Goal: Book appointment/travel/reservation

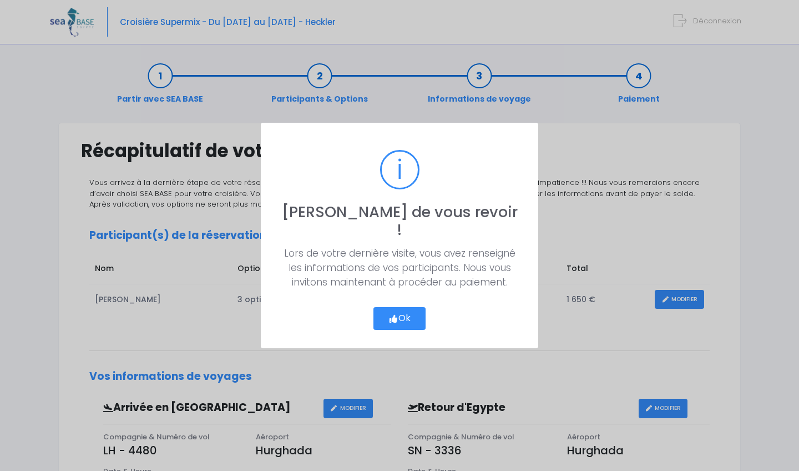
click at [407, 314] on button "Ok" at bounding box center [400, 318] width 52 height 23
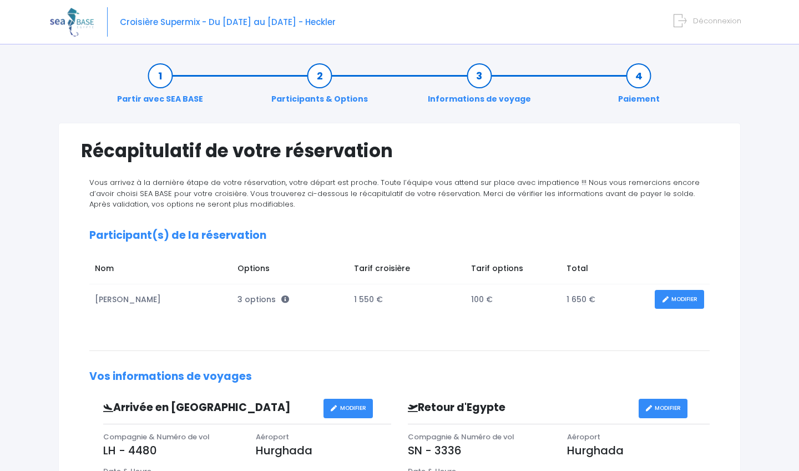
click at [694, 294] on link "MODIFIER" at bounding box center [679, 299] width 49 height 19
click at [669, 290] on link "MODIFIER" at bounding box center [679, 299] width 49 height 19
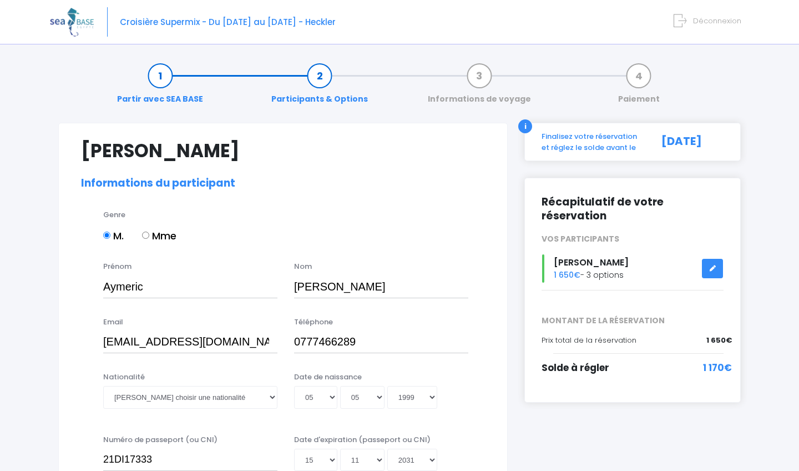
select select "N2"
select select "M"
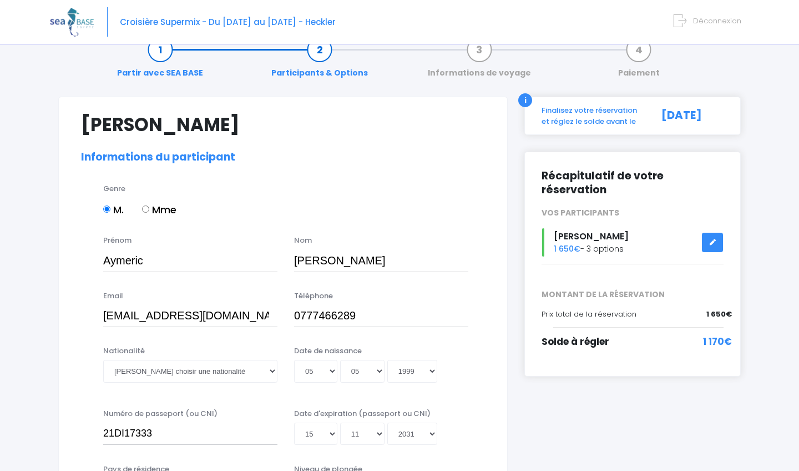
scroll to position [29, 0]
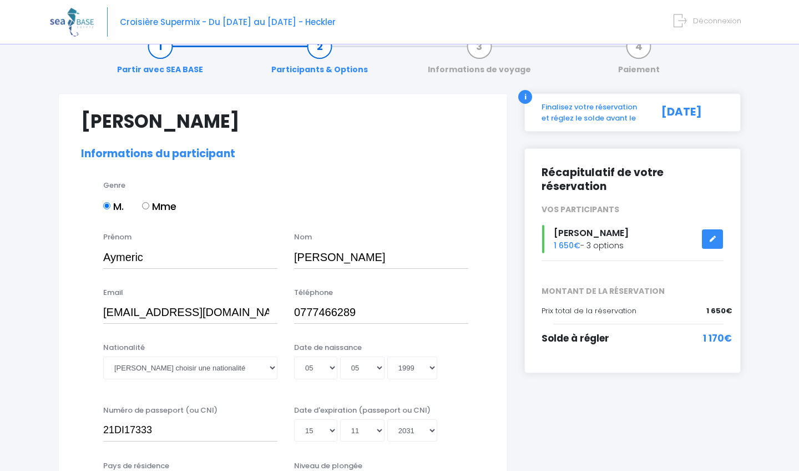
click at [709, 229] on link at bounding box center [712, 238] width 21 height 19
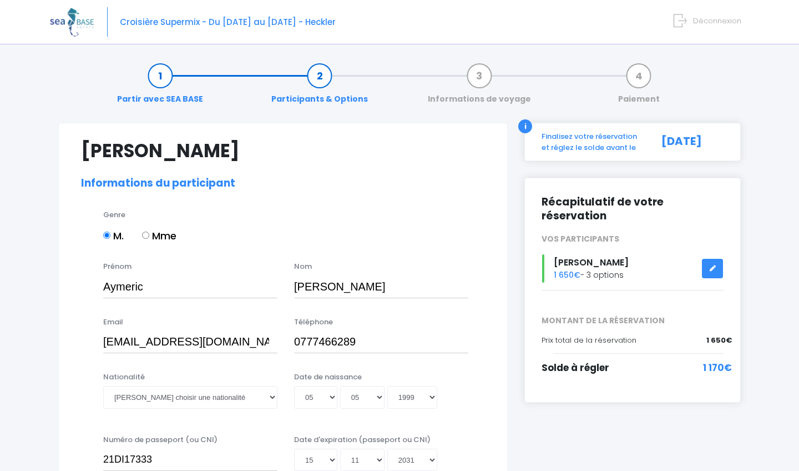
select select "N2"
select select "M"
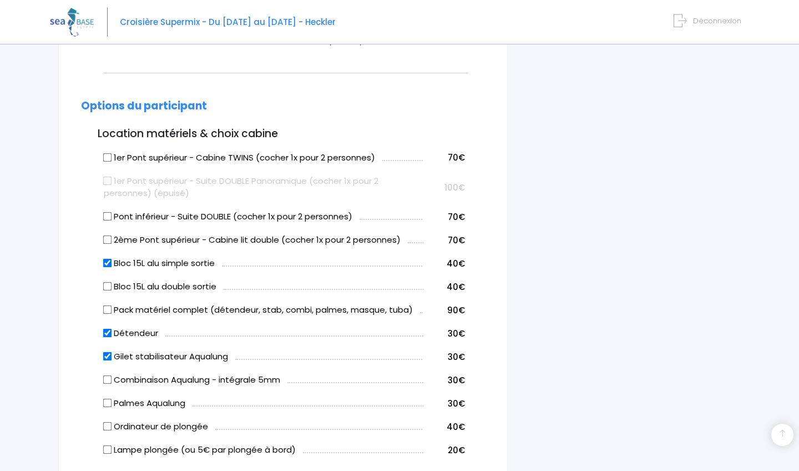
scroll to position [515, 0]
click at [108, 306] on input "Pack matériel complet (détendeur, stab, combi, palmes, masque, tuba)" at bounding box center [107, 310] width 9 height 9
checkbox input "true"
click at [105, 329] on input "Détendeur" at bounding box center [107, 333] width 9 height 9
checkbox input "false"
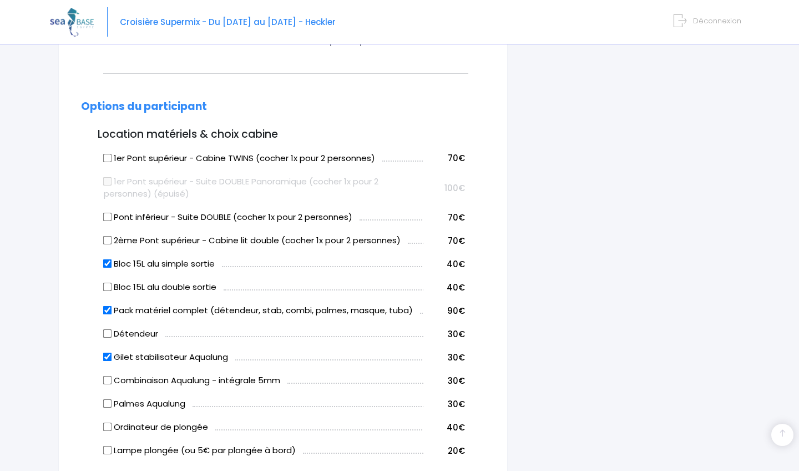
click at [105, 353] on input "Gilet stabilisateur Aqualung" at bounding box center [107, 357] width 9 height 9
checkbox input "false"
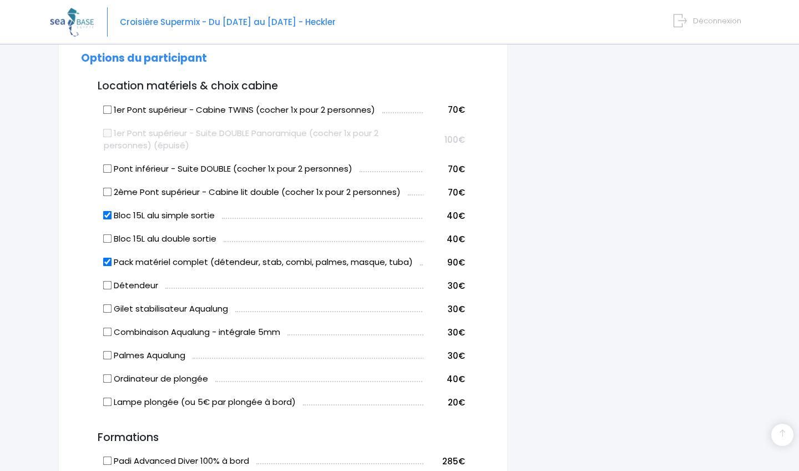
scroll to position [565, 0]
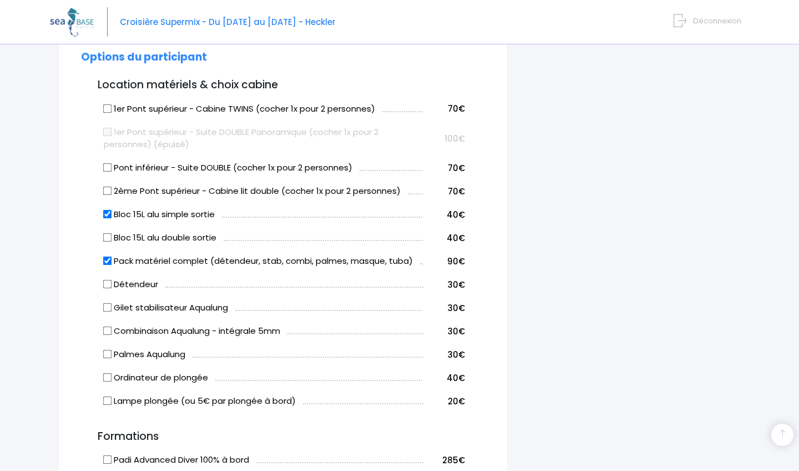
click at [107, 210] on input "Bloc 15L alu simple sortie" at bounding box center [107, 214] width 9 height 9
checkbox input "false"
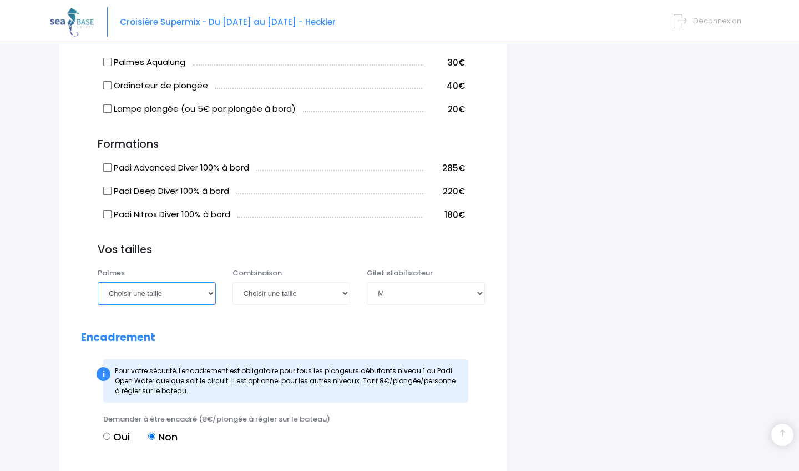
scroll to position [867, 0]
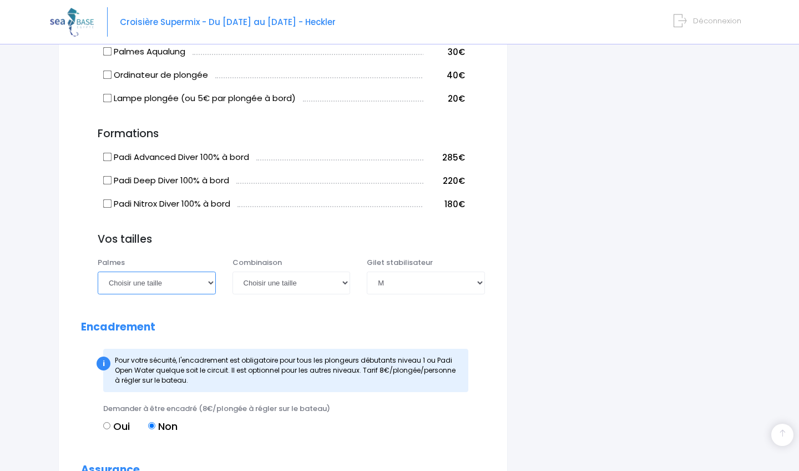
select select "40/41"
select select "M"
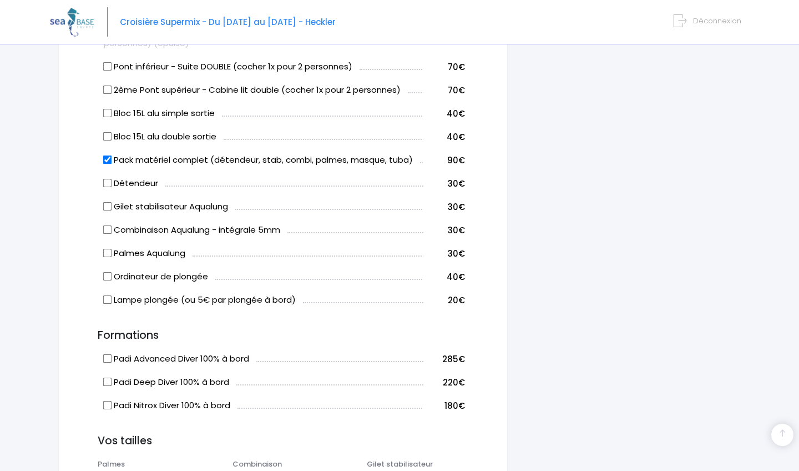
scroll to position [659, 0]
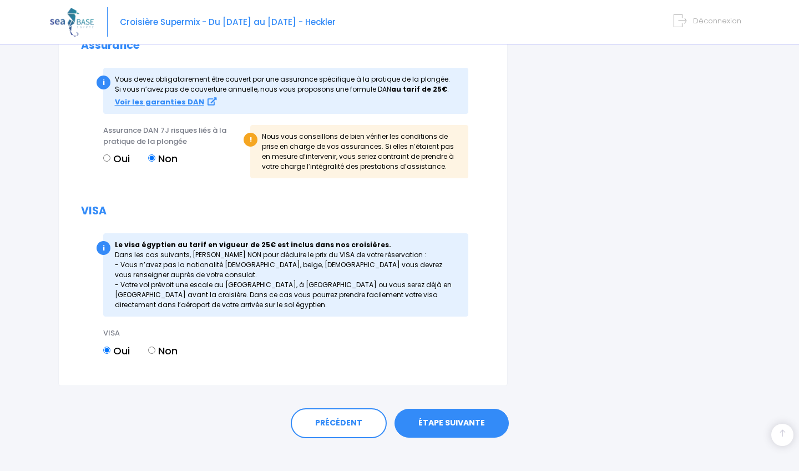
click at [473, 410] on link "ÉTAPE SUIVANTE" at bounding box center [452, 423] width 114 height 29
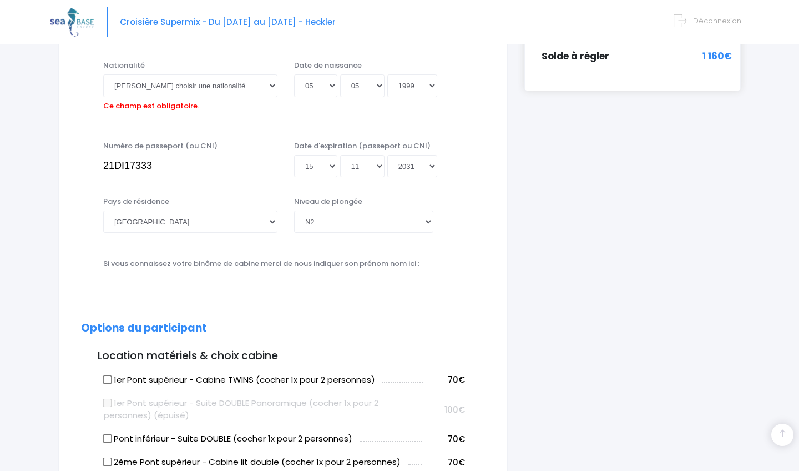
scroll to position [273, 0]
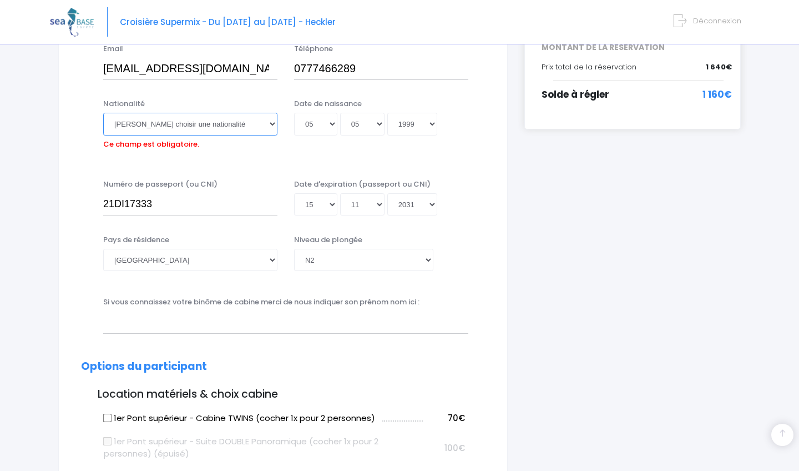
select select "Française"
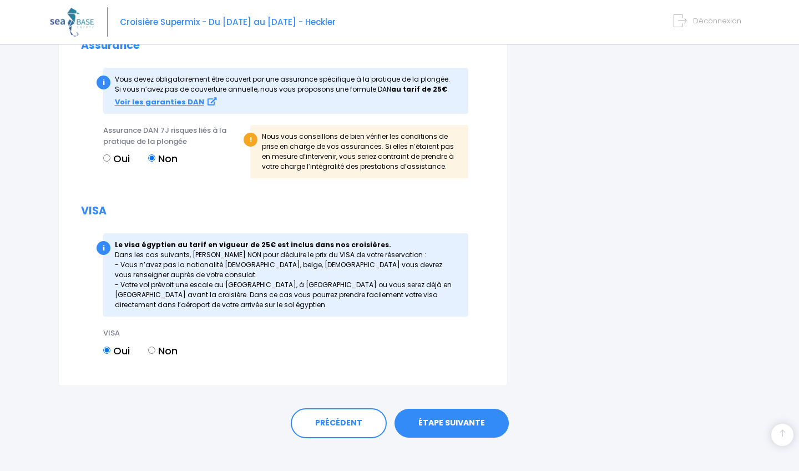
scroll to position [1308, 0]
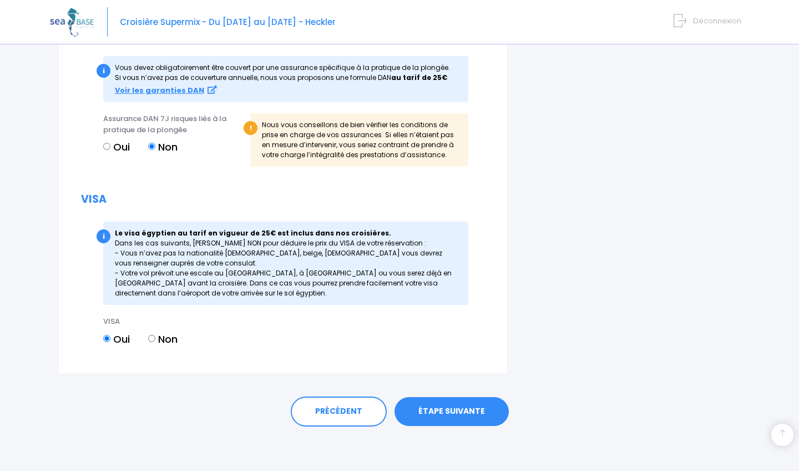
click at [440, 411] on link "ÉTAPE SUIVANTE" at bounding box center [452, 411] width 114 height 29
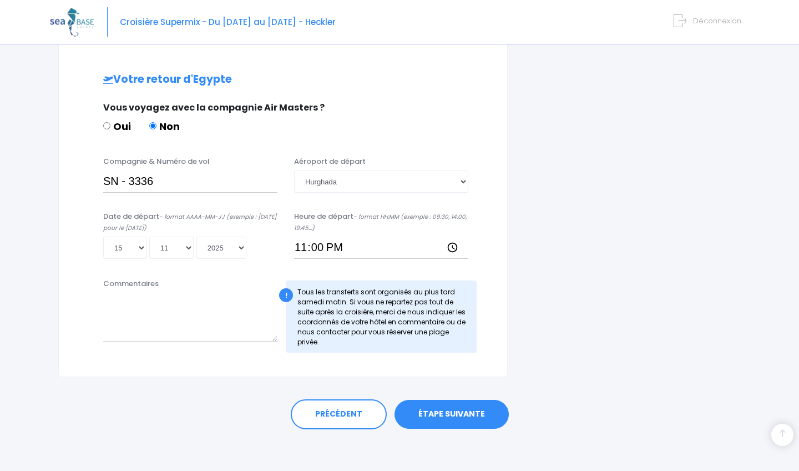
scroll to position [523, 0]
click at [457, 408] on link "ÉTAPE SUIVANTE" at bounding box center [452, 414] width 114 height 29
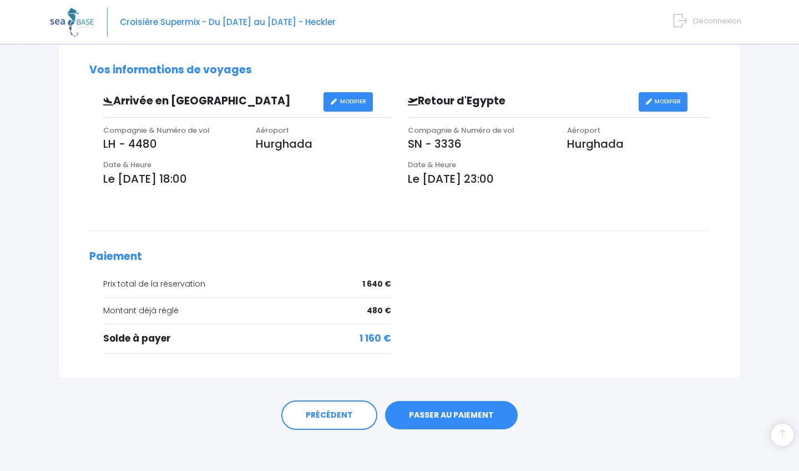
scroll to position [306, 0]
click at [451, 411] on link "PASSER AU PAIEMENT" at bounding box center [451, 415] width 133 height 29
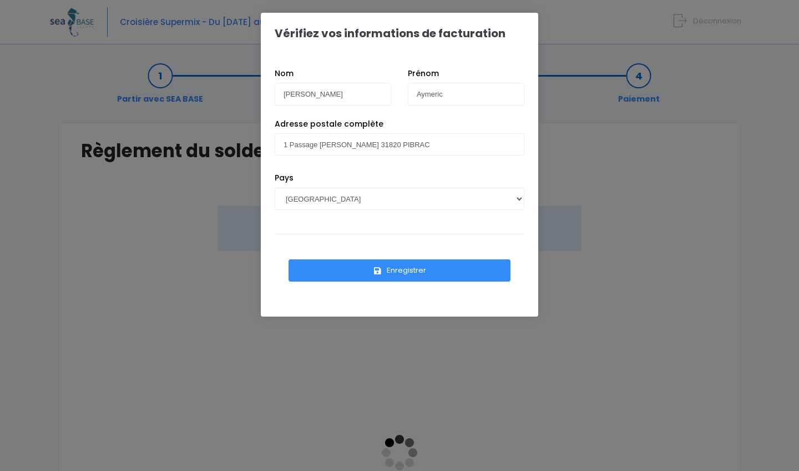
click at [621, 153] on div "Vérifiez vos informations de facturation Nom Lopez Prénom Aymeric Pays AFGHANIS…" at bounding box center [399, 235] width 799 height 471
click at [399, 272] on button "Enregistrer" at bounding box center [400, 270] width 222 height 22
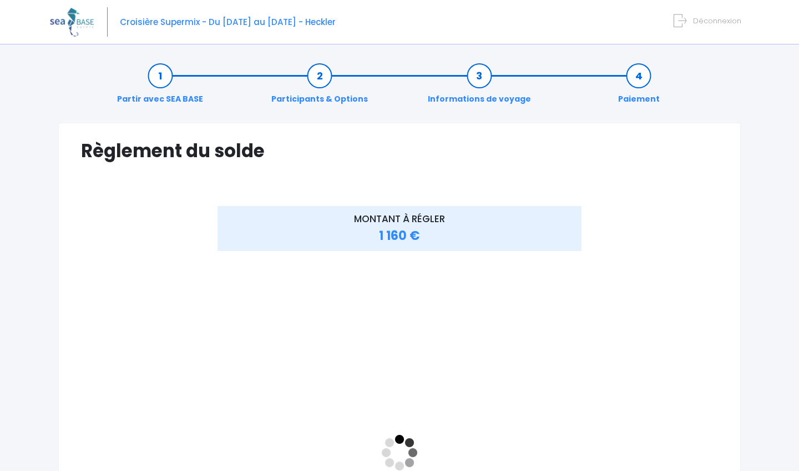
click at [184, 278] on div at bounding box center [134, 459] width 106 height 506
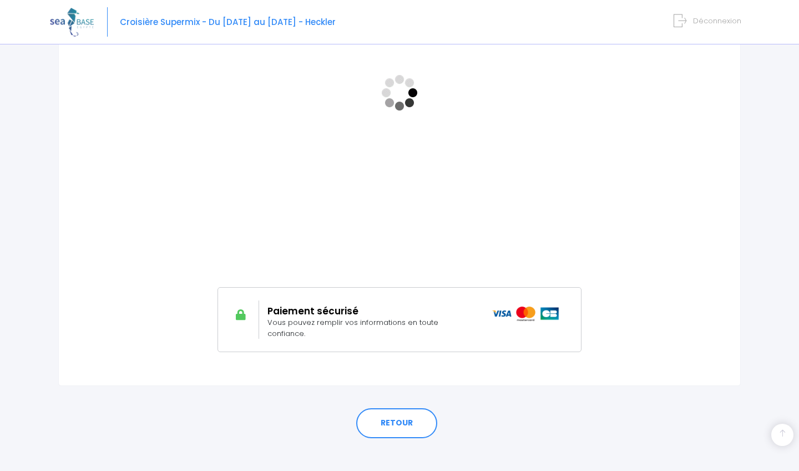
scroll to position [359, 0]
click at [407, 416] on link "RETOUR" at bounding box center [396, 424] width 81 height 30
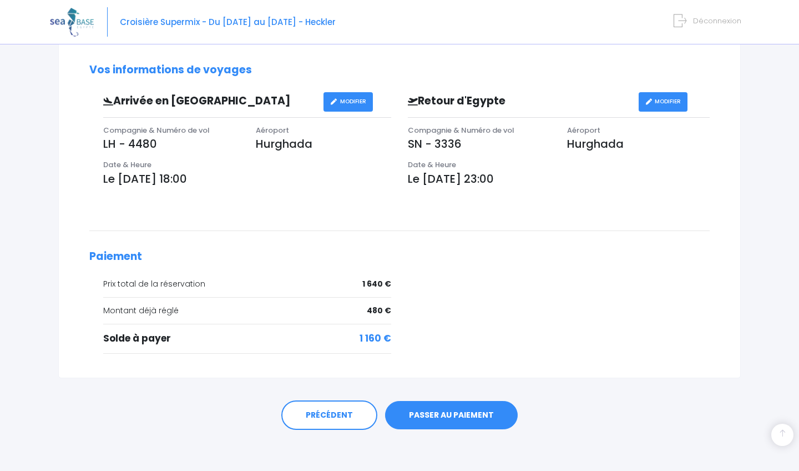
scroll to position [306, 0]
click at [337, 406] on link "PRÉCÉDENT" at bounding box center [329, 416] width 96 height 30
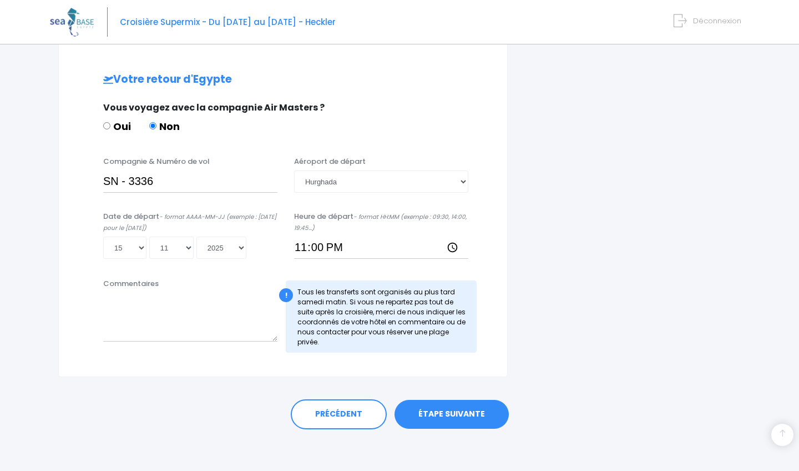
scroll to position [523, 0]
click at [351, 404] on link "PRÉCÉDENT" at bounding box center [339, 415] width 96 height 30
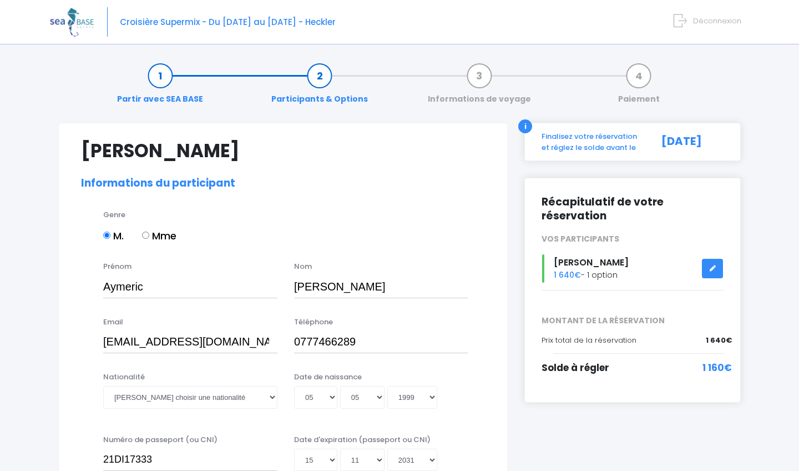
select select "N2"
select select "40/41"
select select "M"
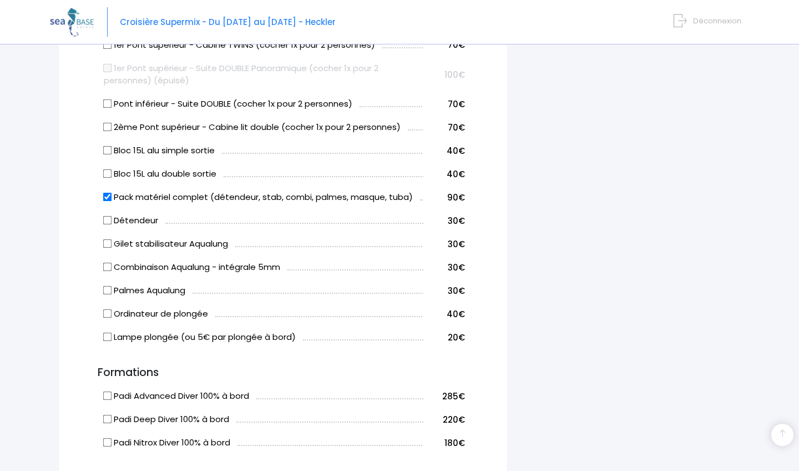
scroll to position [649, 0]
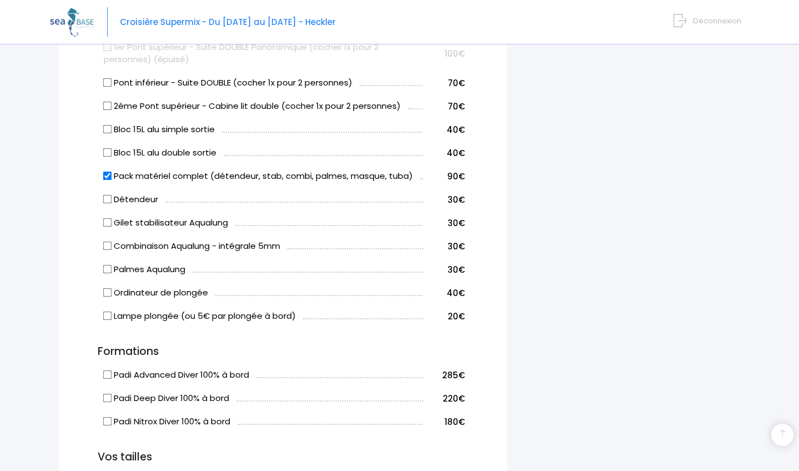
click at [108, 128] on input "Bloc 15L alu simple sortie" at bounding box center [107, 129] width 9 height 9
checkbox input "true"
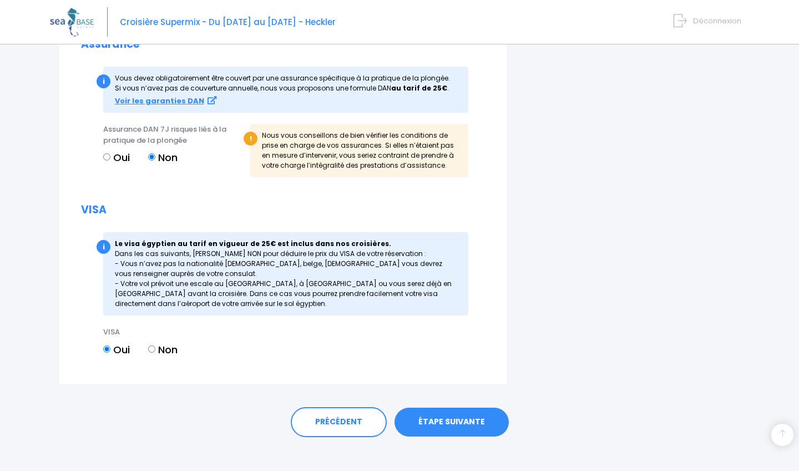
scroll to position [1291, 0]
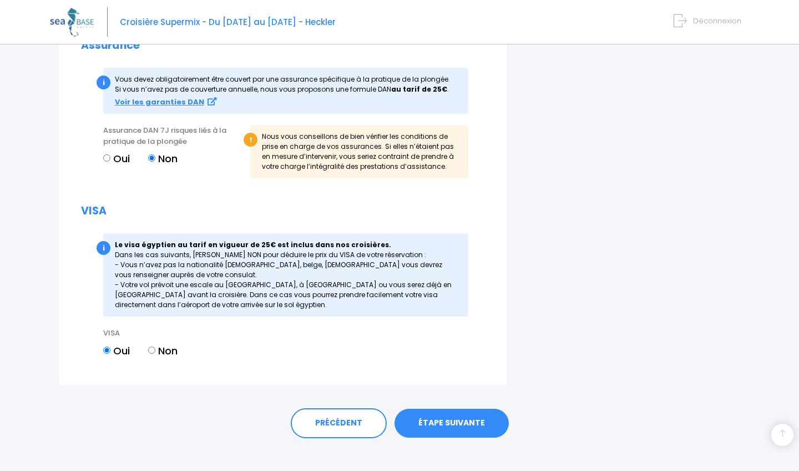
click at [466, 409] on link "ÉTAPE SUIVANTE" at bounding box center [452, 423] width 114 height 29
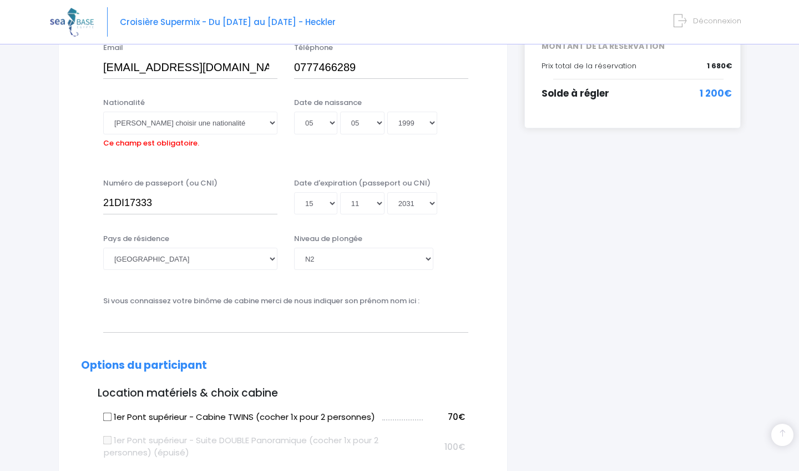
scroll to position [273, 0]
select select "Française"
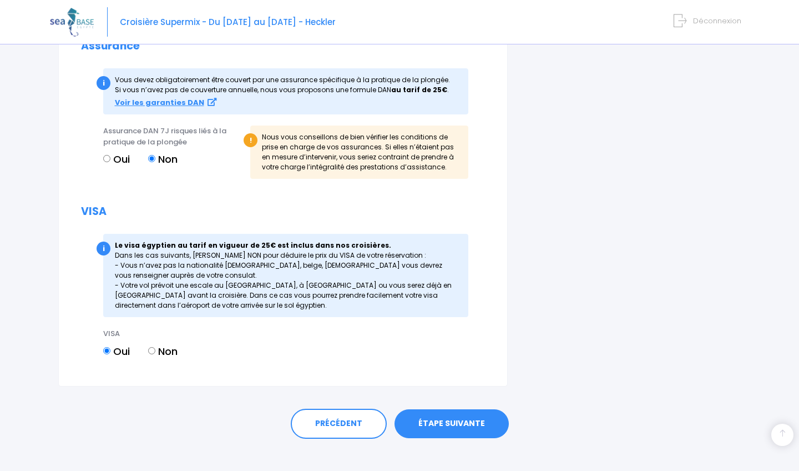
scroll to position [1291, 0]
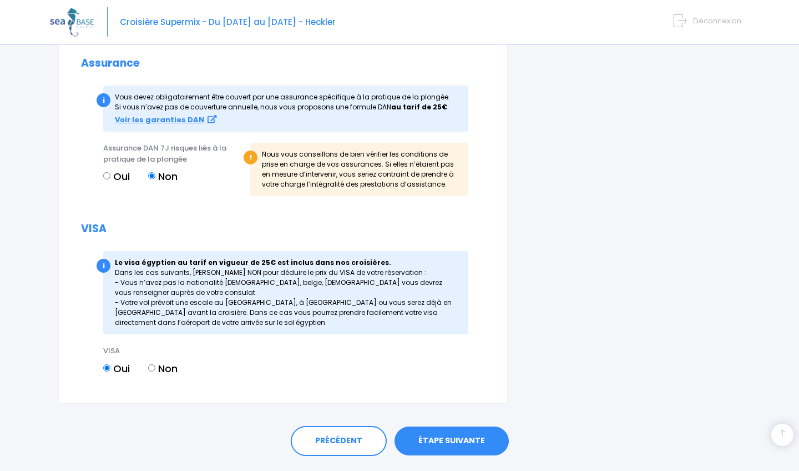
click at [467, 426] on link "ÉTAPE SUIVANTE" at bounding box center [452, 440] width 114 height 29
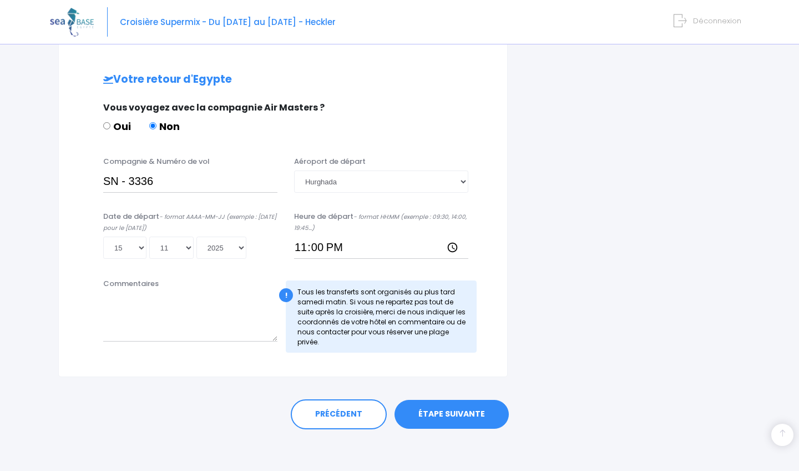
scroll to position [523, 0]
click at [445, 418] on link "ÉTAPE SUIVANTE" at bounding box center [452, 414] width 114 height 29
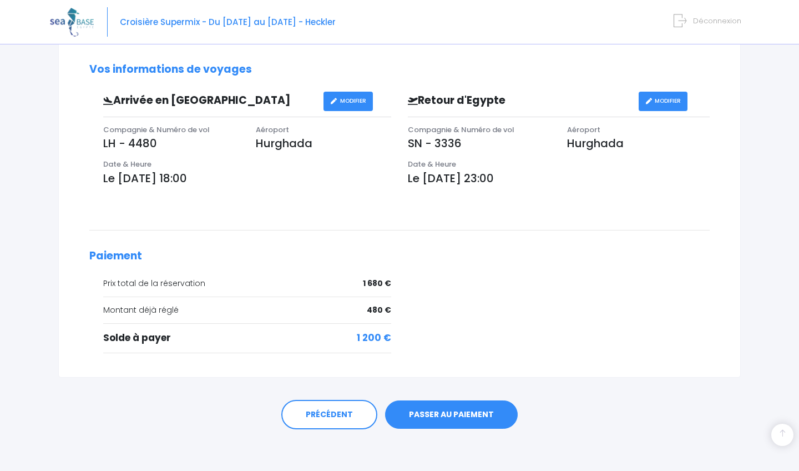
scroll to position [306, 0]
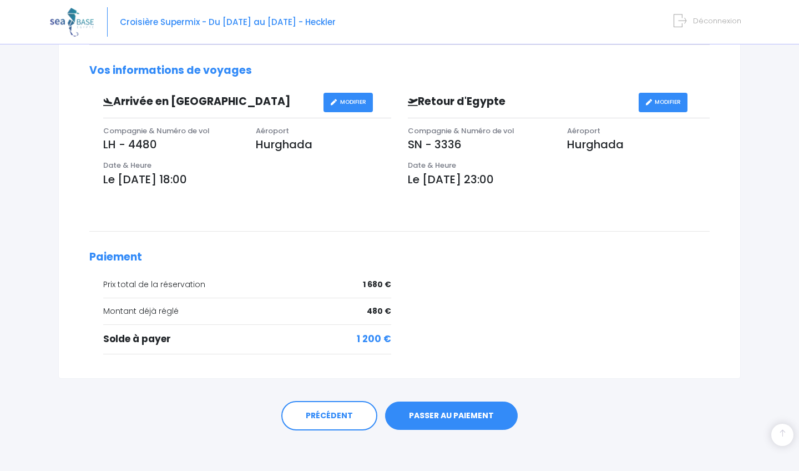
click at [434, 413] on link "PASSER AU PAIEMENT" at bounding box center [451, 415] width 133 height 29
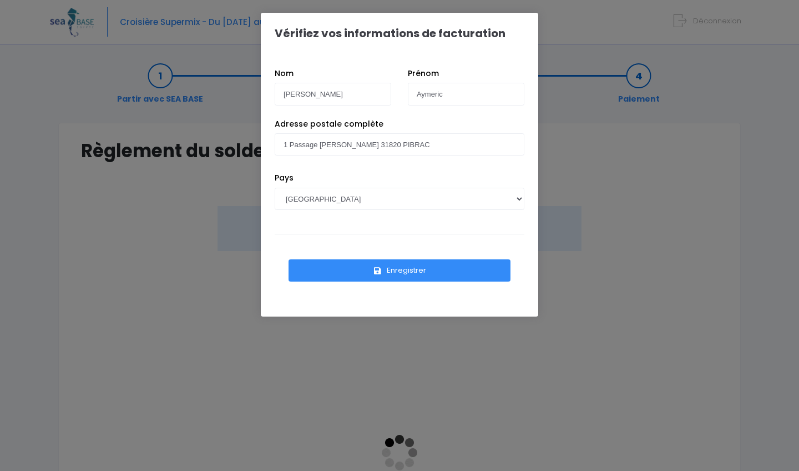
click at [449, 277] on button "Enregistrer" at bounding box center [400, 270] width 222 height 22
click at [449, 264] on button "Enregistrer" at bounding box center [400, 270] width 222 height 22
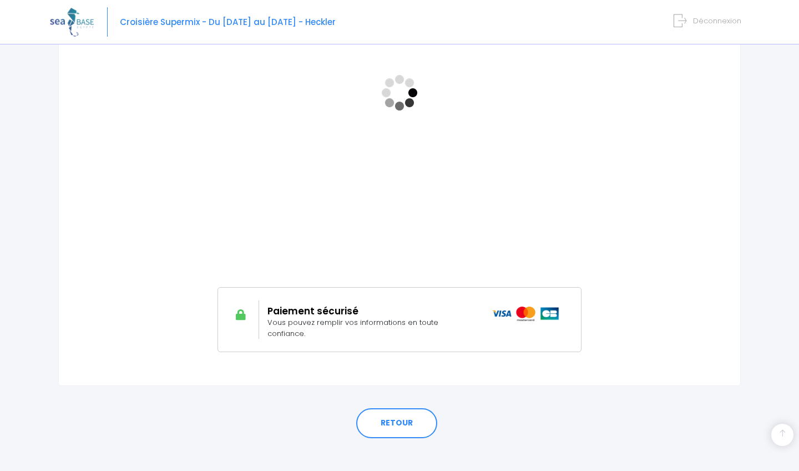
scroll to position [359, 0]
click at [400, 412] on link "RETOUR" at bounding box center [396, 424] width 81 height 30
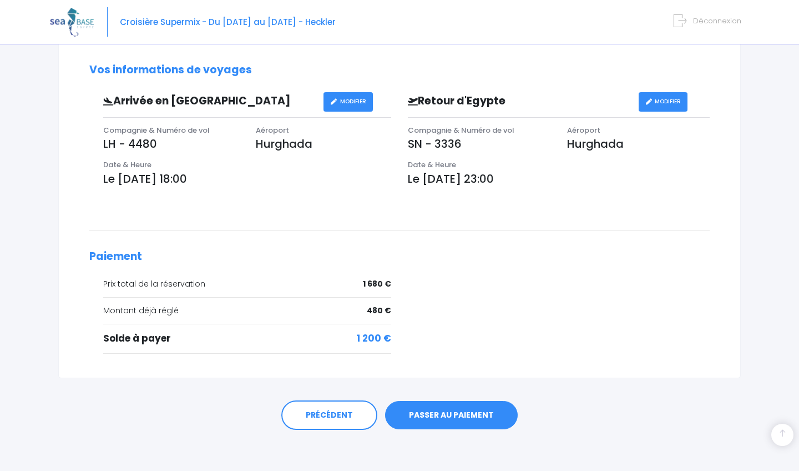
scroll to position [306, 0]
